Goal: Transaction & Acquisition: Purchase product/service

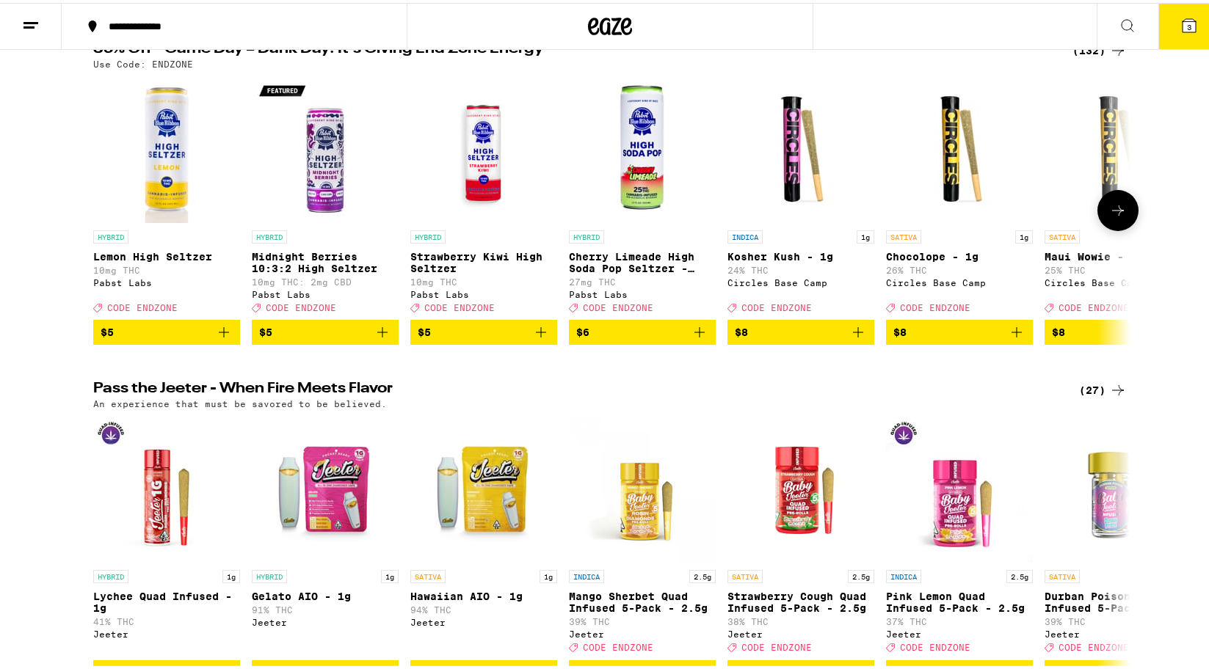
scroll to position [73, 0]
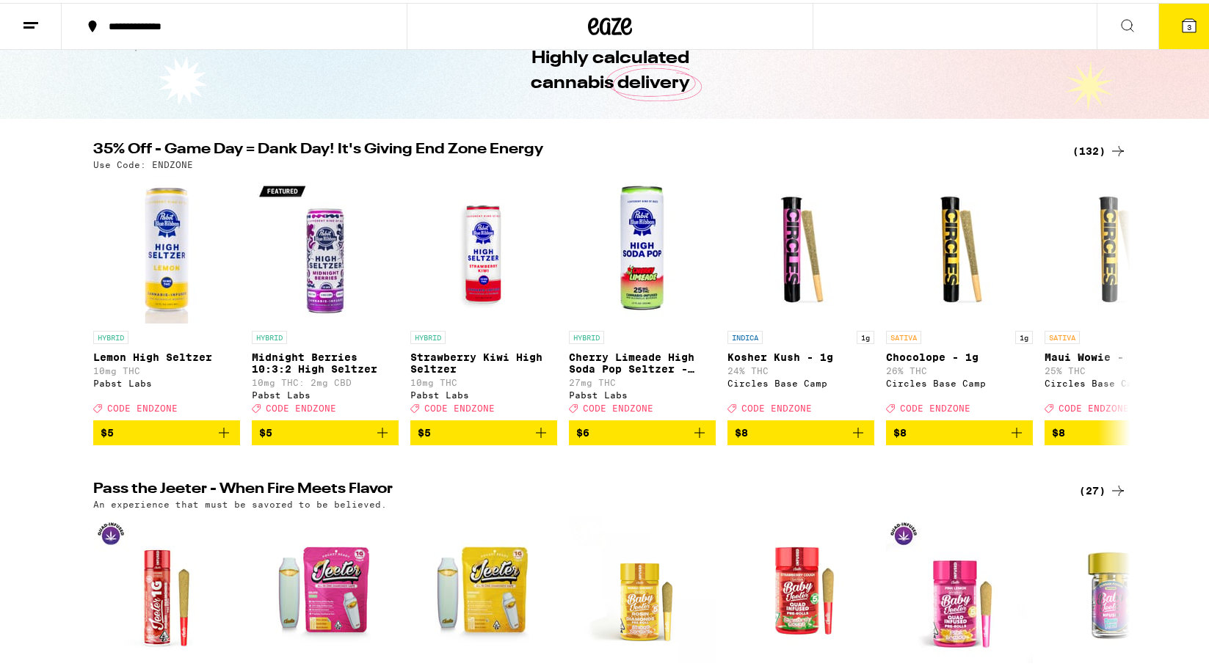
click at [1088, 142] on div "(132)" at bounding box center [1099, 148] width 54 height 18
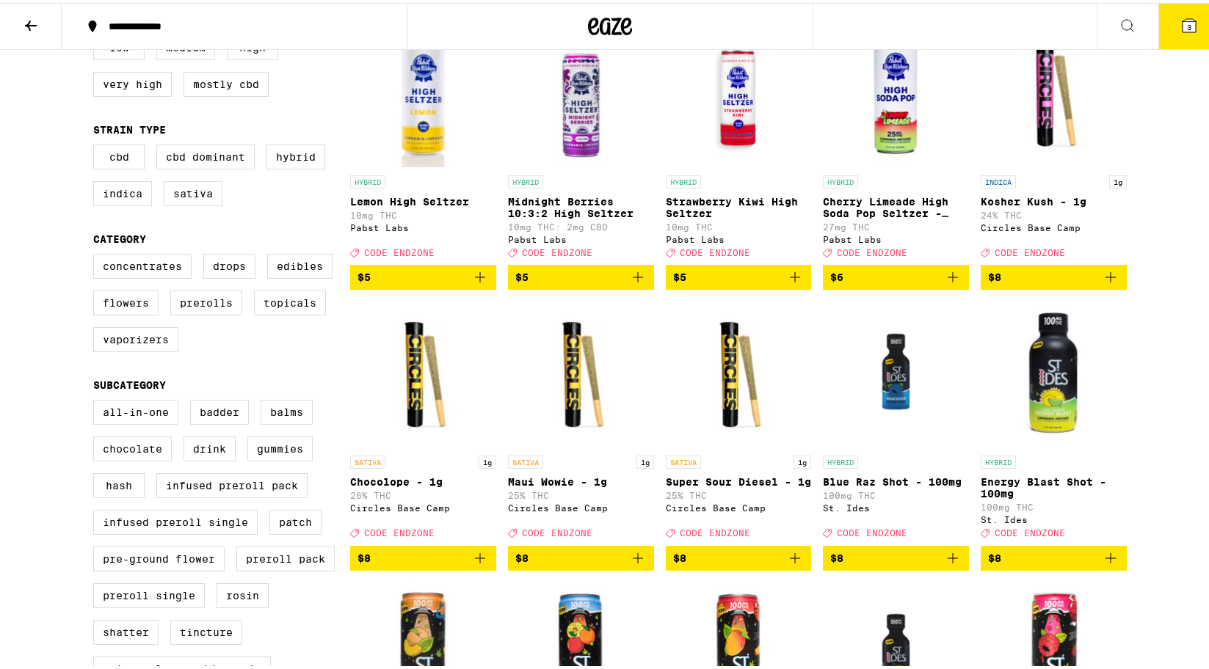
scroll to position [294, 0]
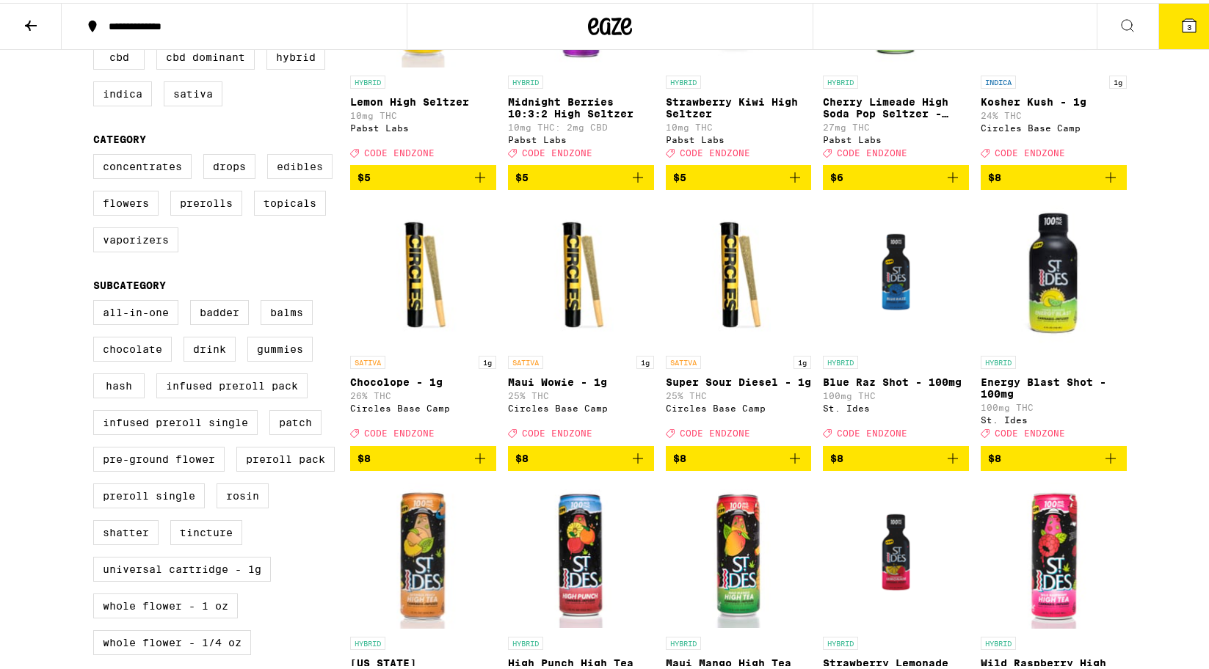
click at [301, 169] on label "Edibles" at bounding box center [299, 163] width 65 height 25
click at [97, 154] on input "Edibles" at bounding box center [96, 153] width 1 height 1
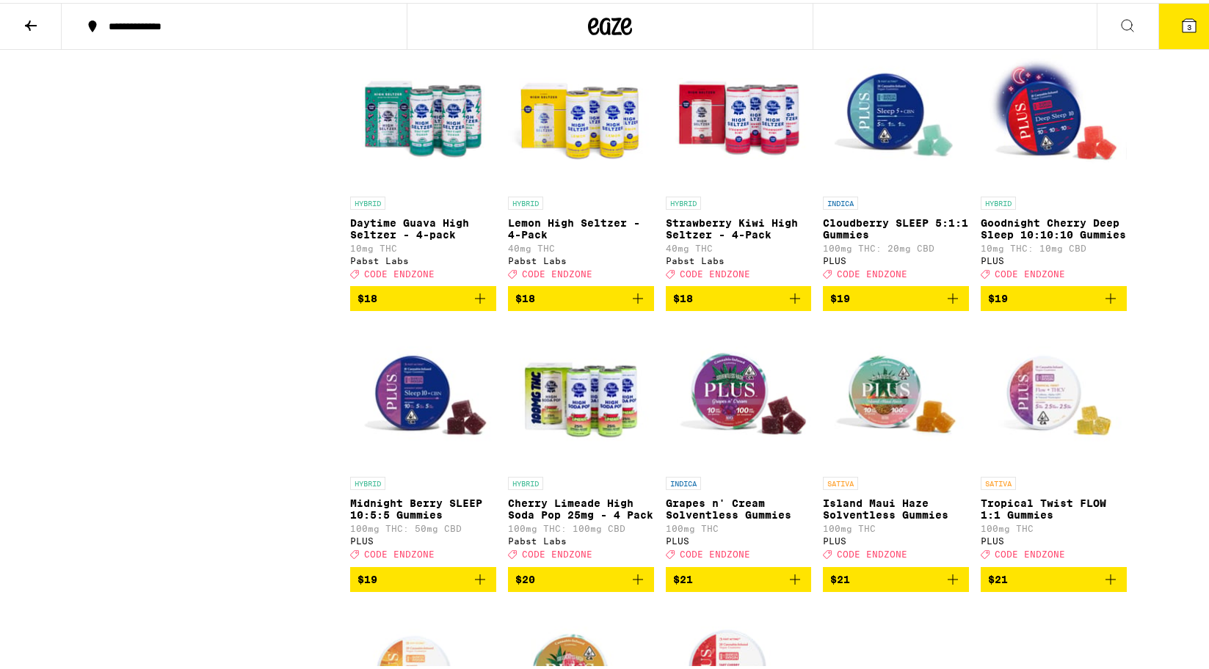
scroll to position [1321, 0]
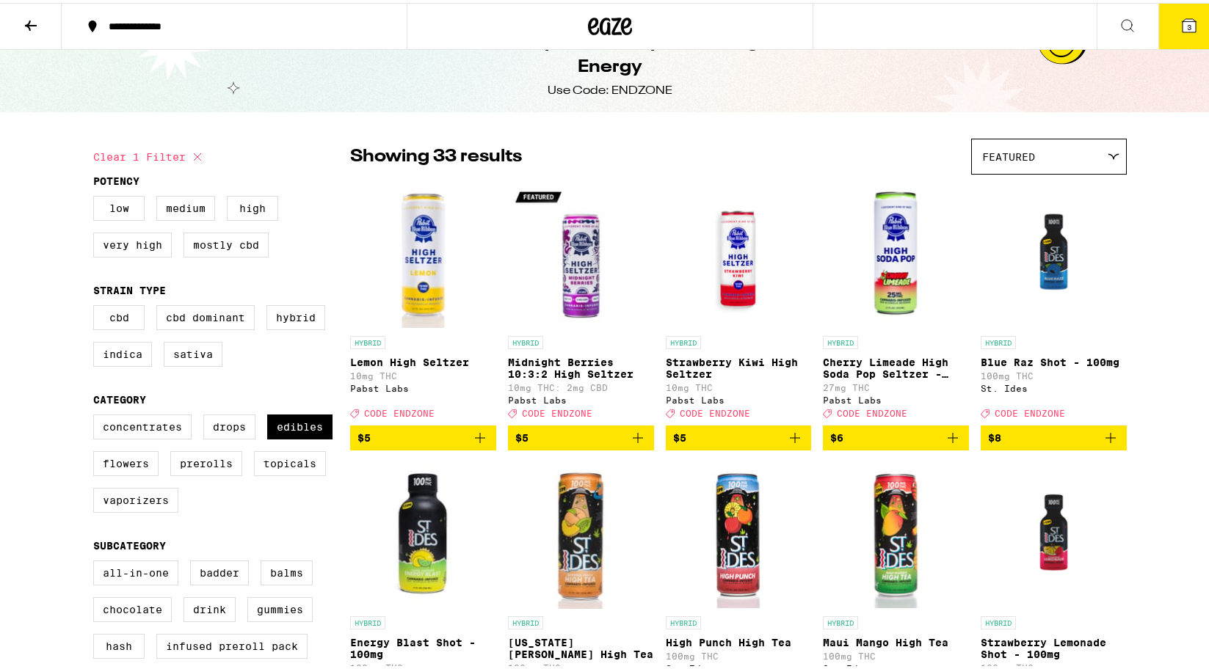
scroll to position [0, 0]
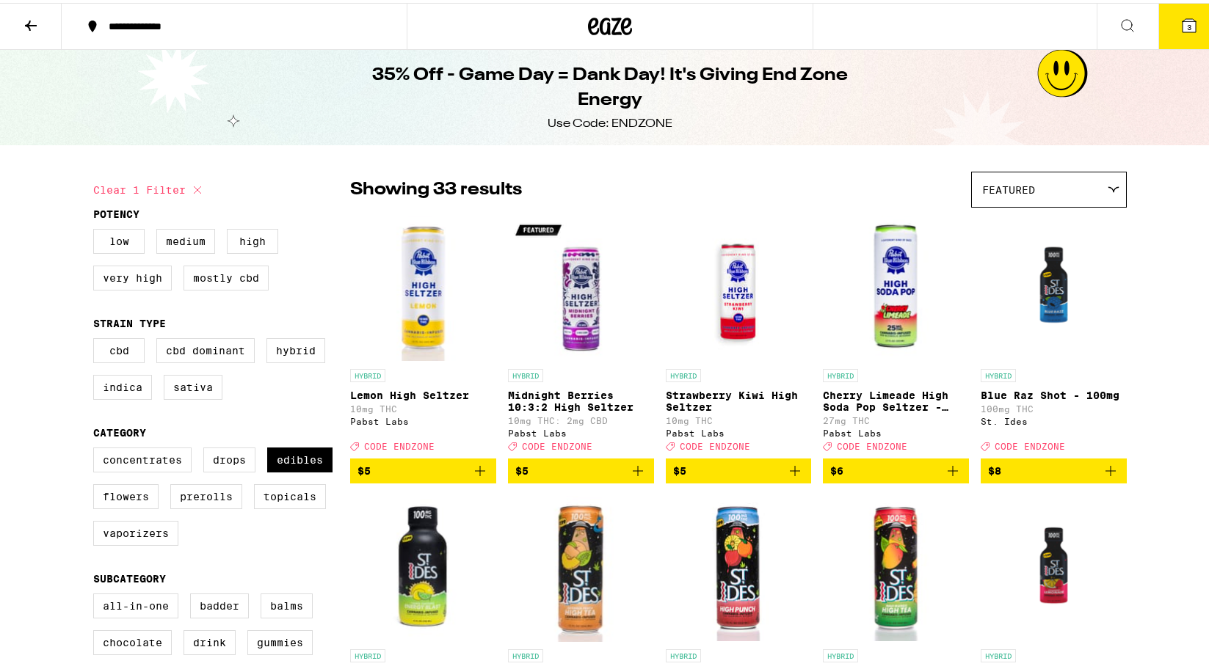
click at [194, 186] on icon at bounding box center [198, 187] width 18 height 18
checkbox input "false"
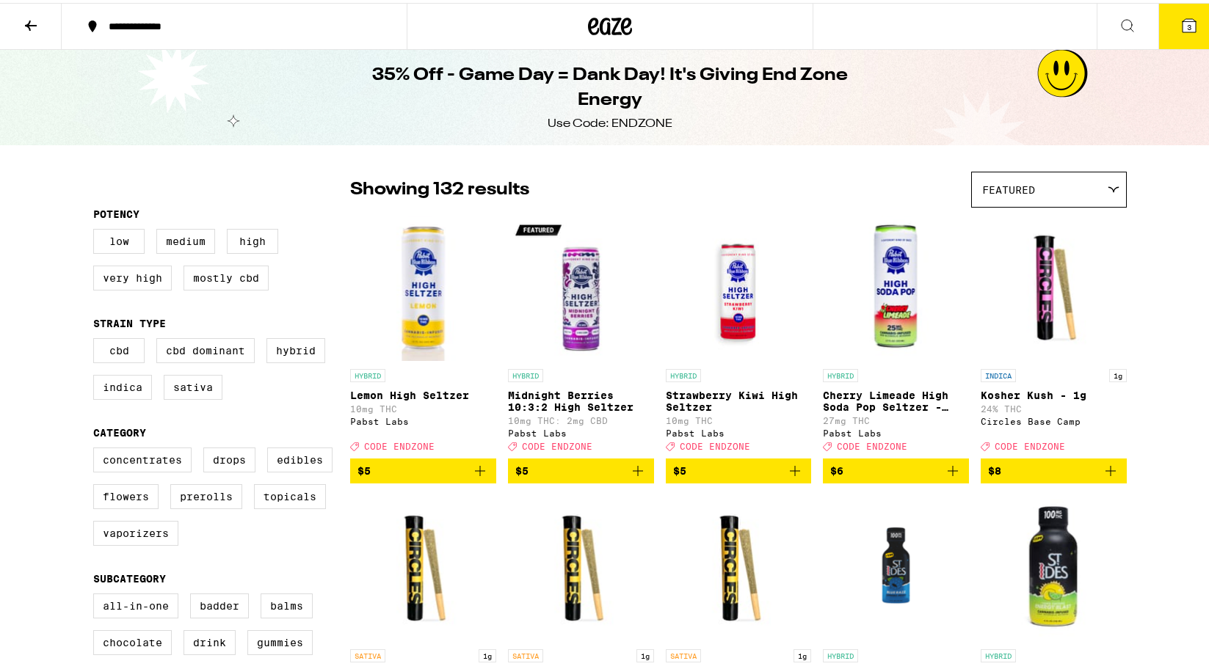
drag, startPoint x: 40, startPoint y: 0, endPoint x: 134, endPoint y: 17, distance: 94.7
drag, startPoint x: 134, startPoint y: 17, endPoint x: 33, endPoint y: 16, distance: 100.6
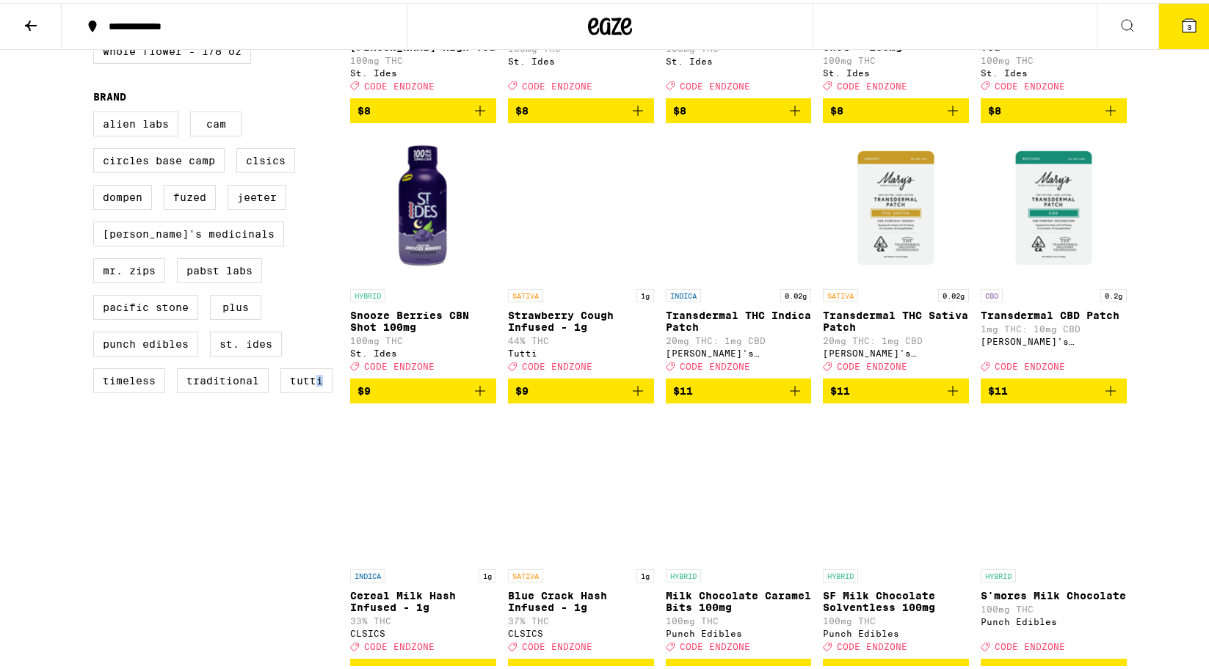
scroll to position [954, 0]
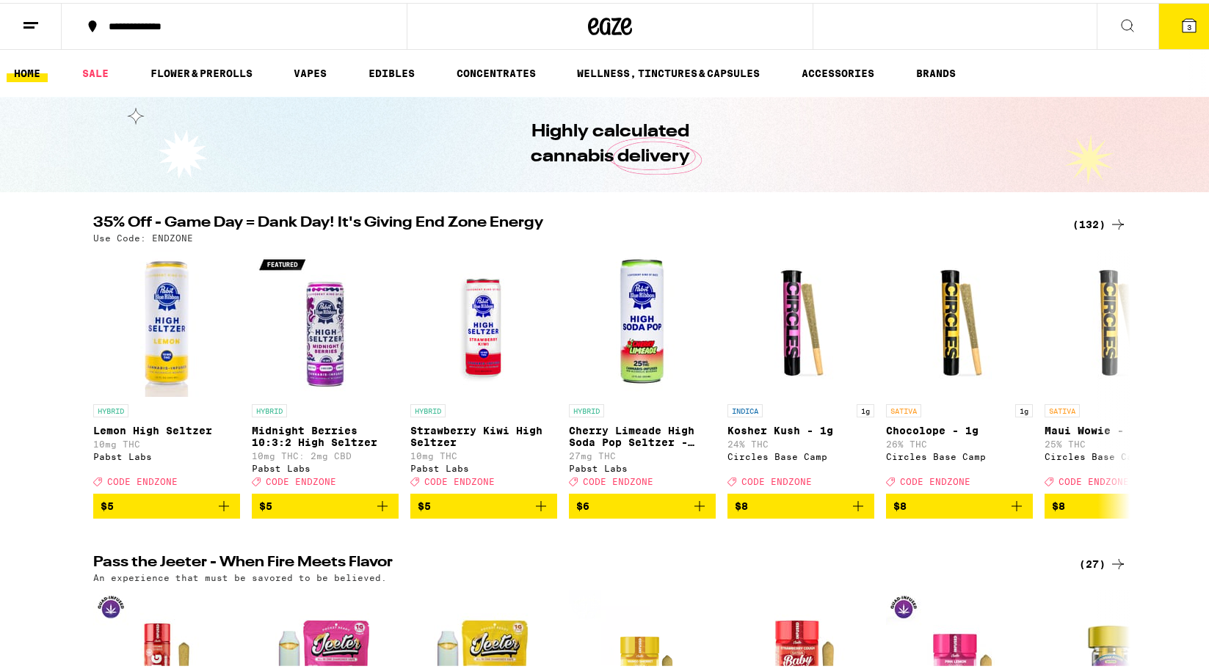
click at [379, 57] on ul "HOME SALE FLOWER & PREROLLS VAPES EDIBLES CONCENTRATES WELLNESS, TINCTURES & CA…" at bounding box center [610, 70] width 1220 height 47
click at [382, 73] on link "EDIBLES" at bounding box center [391, 71] width 61 height 18
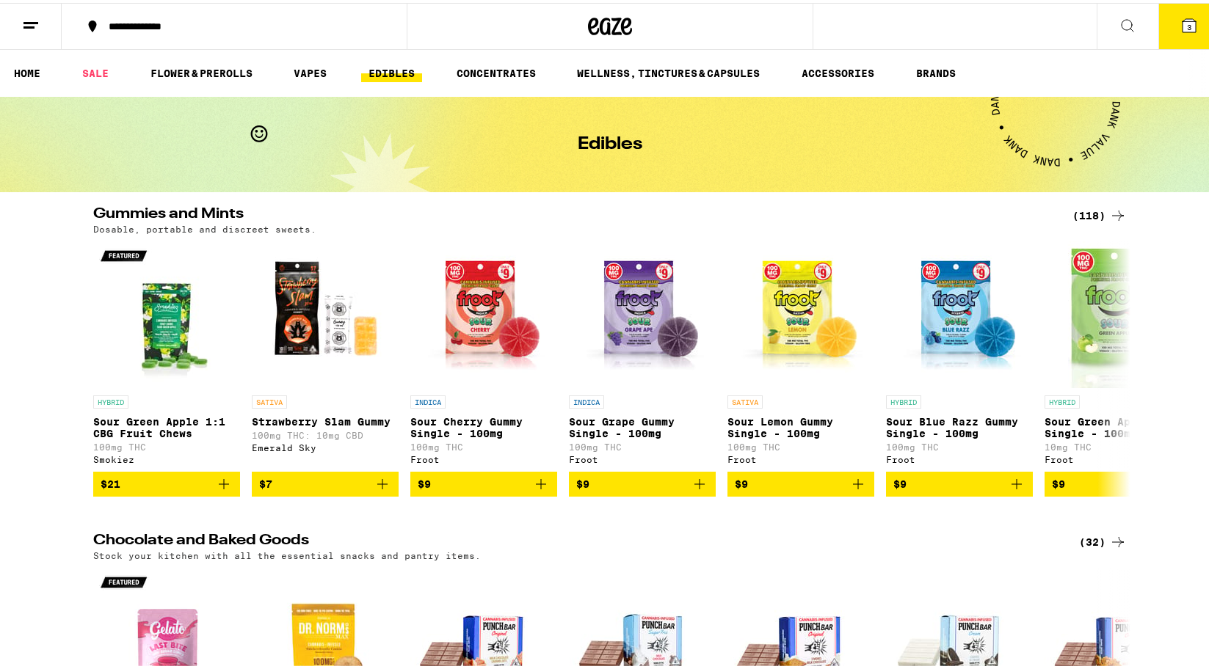
click at [1086, 214] on div "(118)" at bounding box center [1099, 213] width 54 height 18
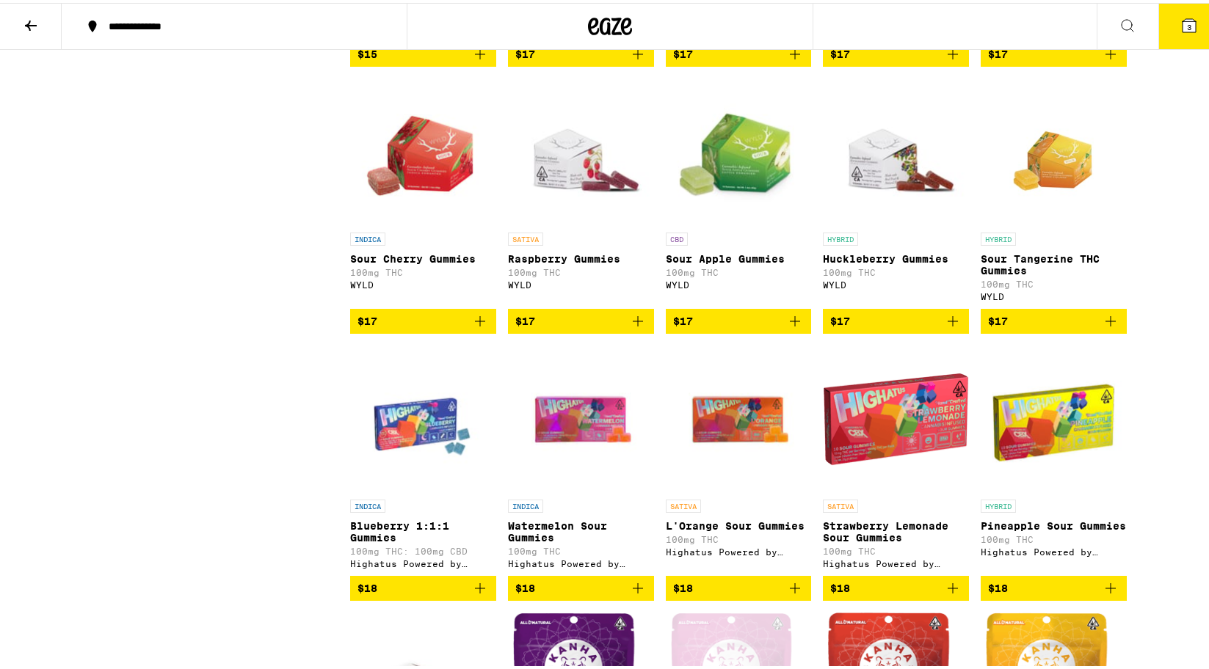
scroll to position [1688, 0]
